Goal: Check status: Check status

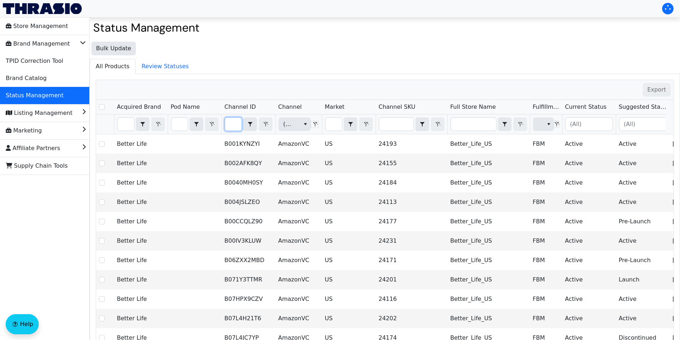
click at [234, 126] on input "Filter" at bounding box center [233, 124] width 16 height 13
type input "B017TB5H0A"
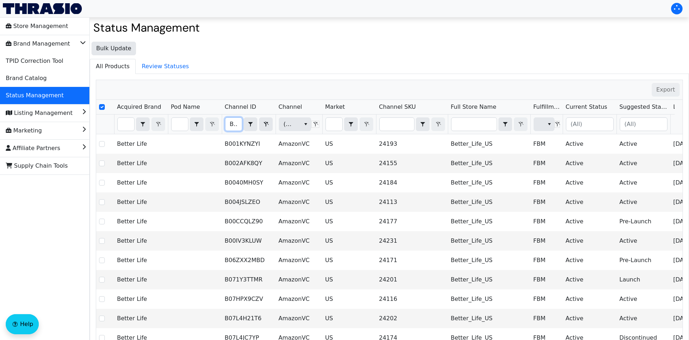
scroll to position [0, 28]
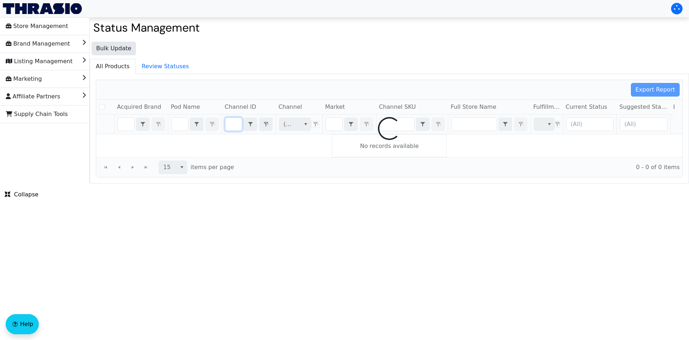
checkbox input "false"
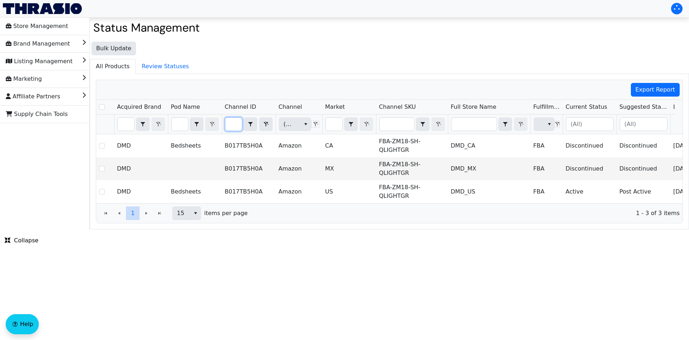
type input "B017TB5H0A"
drag, startPoint x: 201, startPoint y: 29, endPoint x: 94, endPoint y: 32, distance: 106.9
click at [94, 32] on h2 "Status Management" at bounding box center [389, 28] width 592 height 14
copy h2 "Status Management"
